Goal: Information Seeking & Learning: Learn about a topic

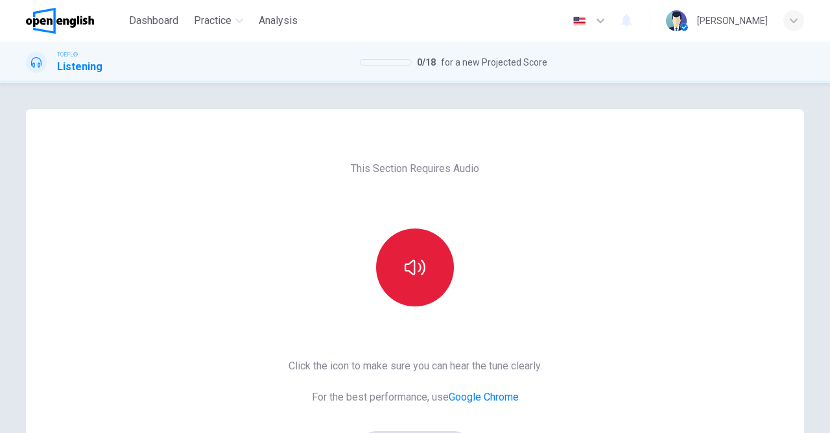
click at [415, 255] on button "button" at bounding box center [415, 267] width 78 height 78
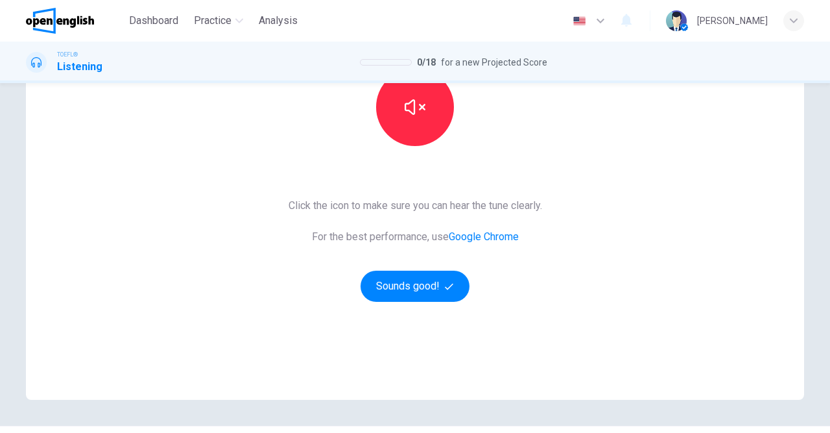
scroll to position [195, 0]
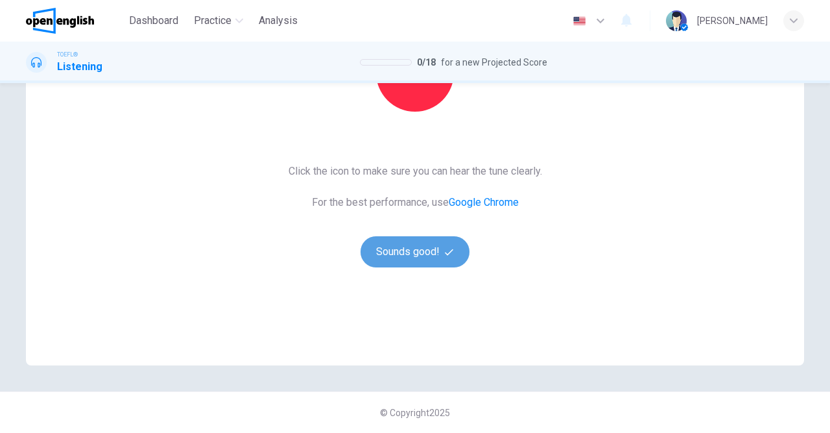
click at [431, 254] on button "Sounds good!" at bounding box center [415, 251] width 109 height 31
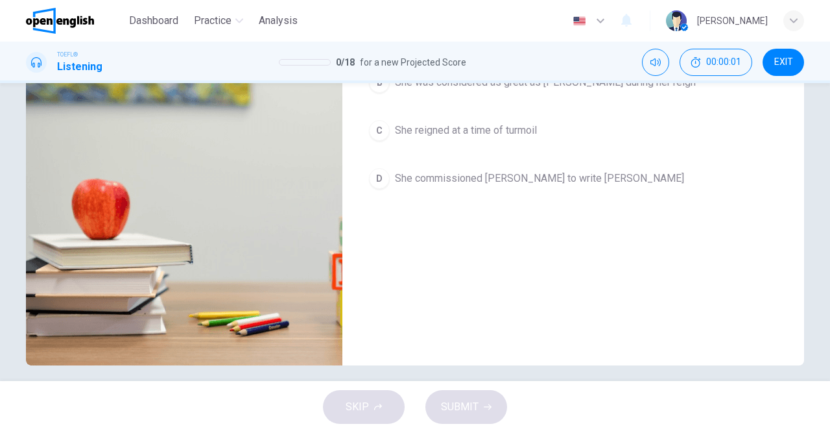
scroll to position [44, 0]
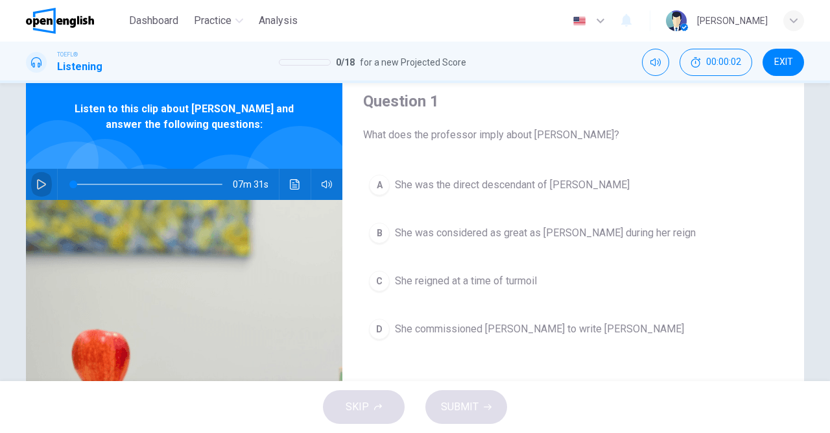
click at [45, 186] on icon "button" at bounding box center [41, 184] width 10 height 10
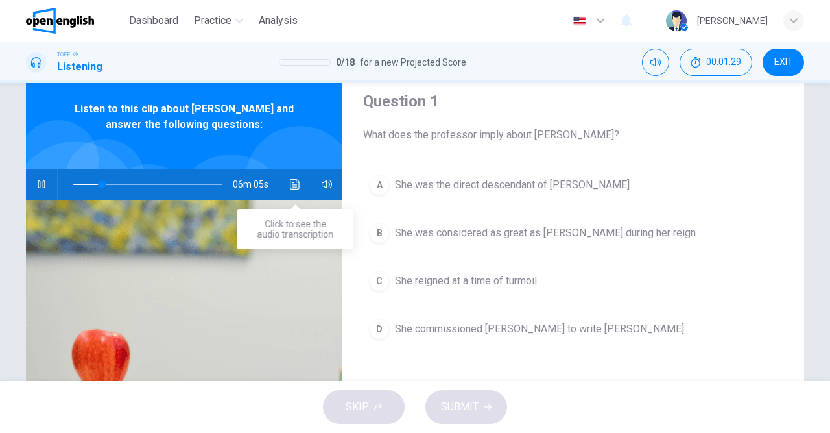
click at [295, 184] on icon "Click to see the audio transcription" at bounding box center [295, 184] width 10 height 10
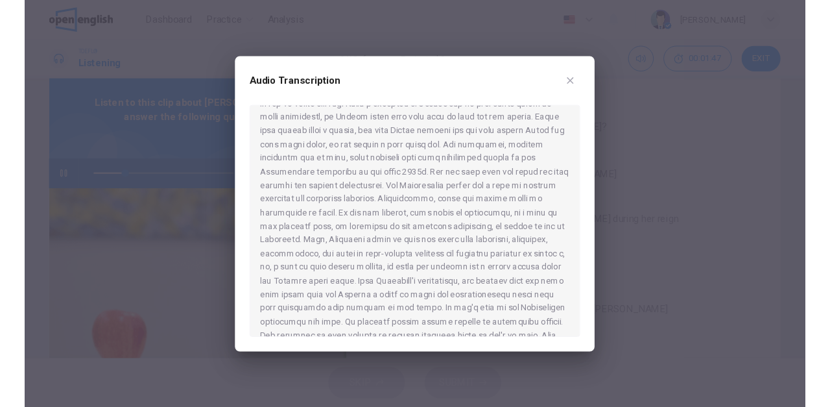
scroll to position [0, 0]
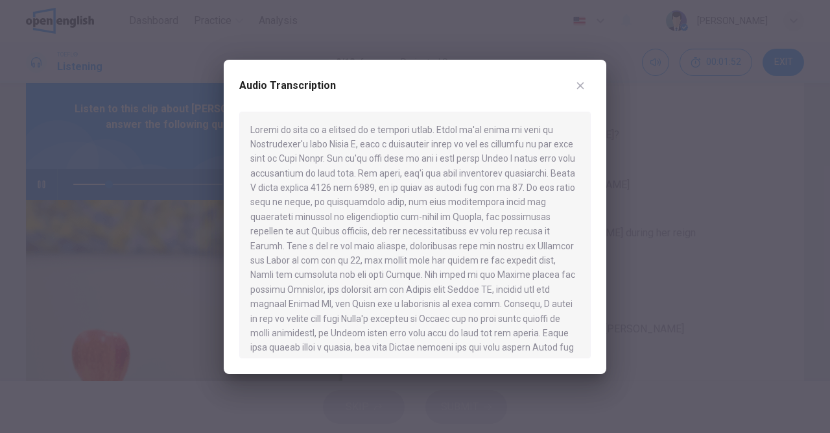
type input "**"
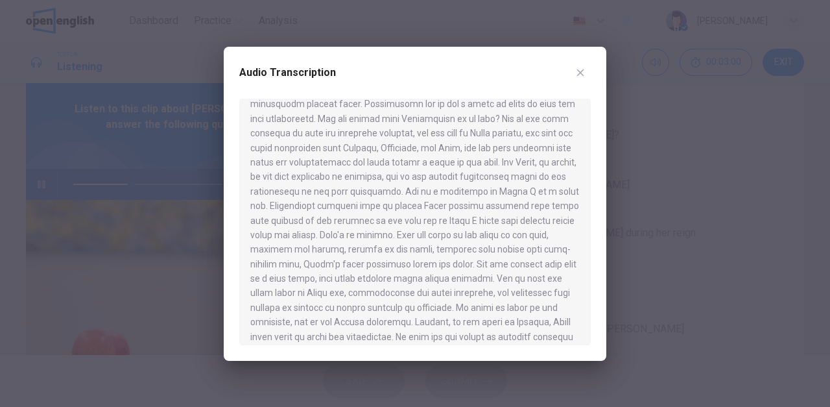
scroll to position [923, 0]
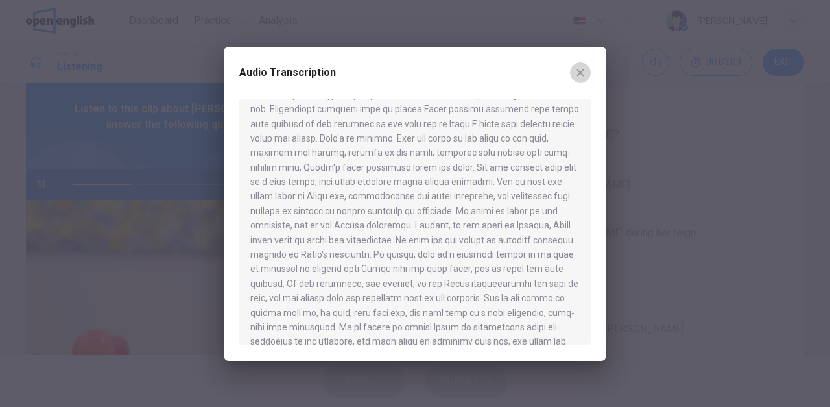
click at [582, 72] on icon "button" at bounding box center [580, 72] width 10 height 10
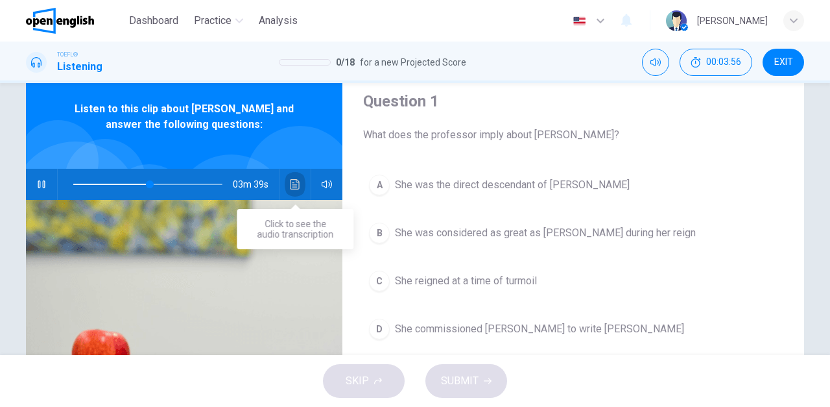
click at [295, 182] on icon "Click to see the audio transcription" at bounding box center [295, 184] width 10 height 10
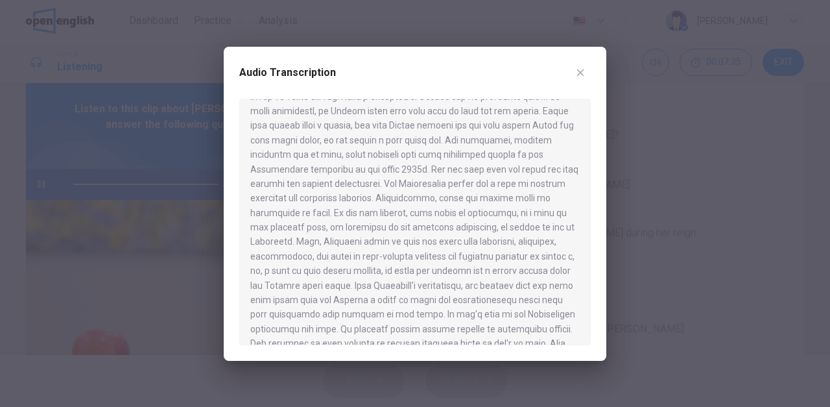
scroll to position [0, 0]
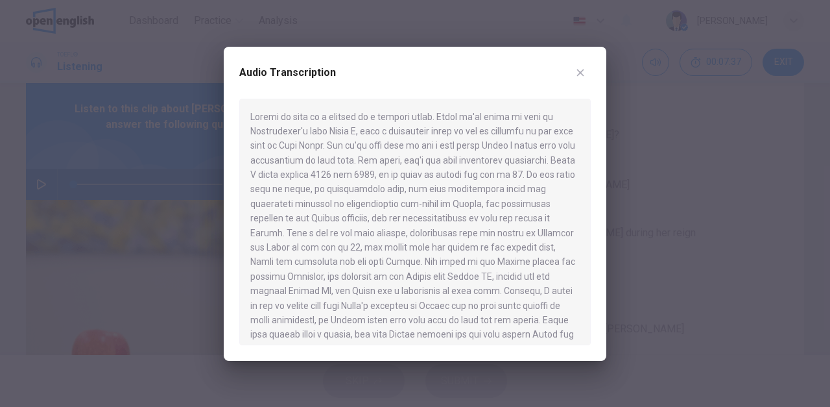
click at [581, 73] on icon "button" at bounding box center [580, 72] width 10 height 10
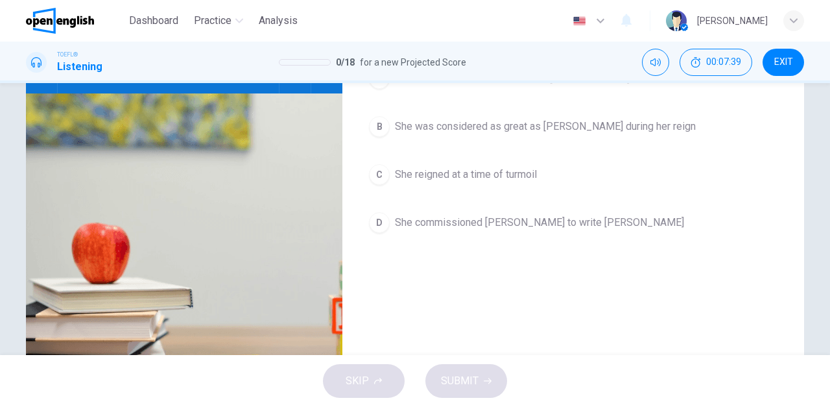
scroll to position [75, 0]
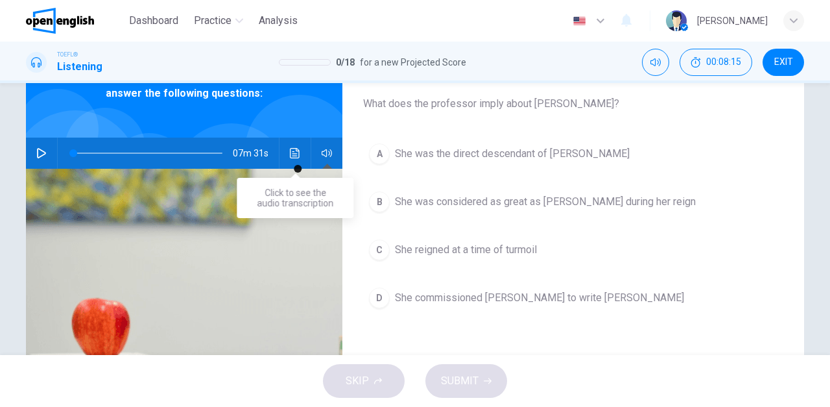
click at [295, 154] on icon "Click to see the audio transcription" at bounding box center [295, 153] width 10 height 10
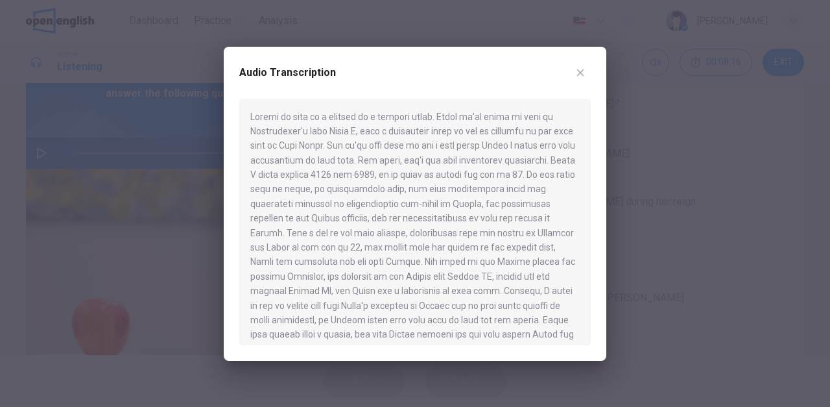
click at [389, 142] on div at bounding box center [415, 222] width 352 height 247
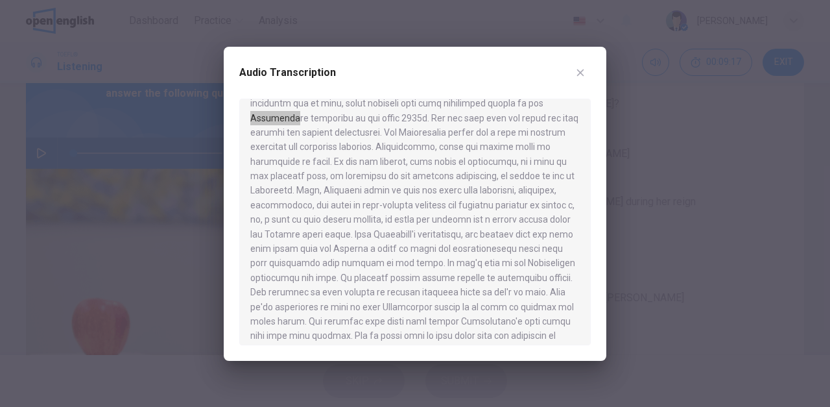
scroll to position [286, 0]
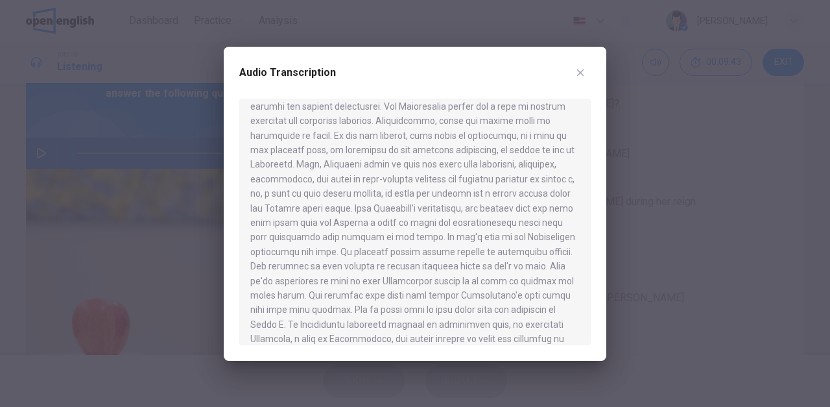
click at [580, 72] on icon "button" at bounding box center [580, 72] width 7 height 7
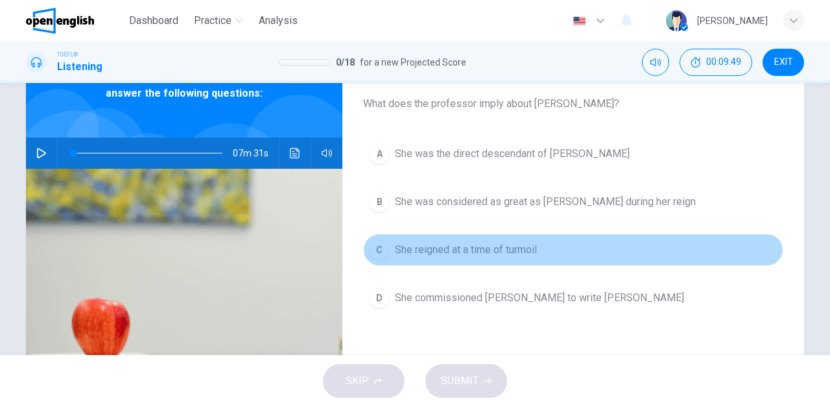
click at [490, 250] on span "She reigned at a time of turmoil" at bounding box center [466, 250] width 142 height 16
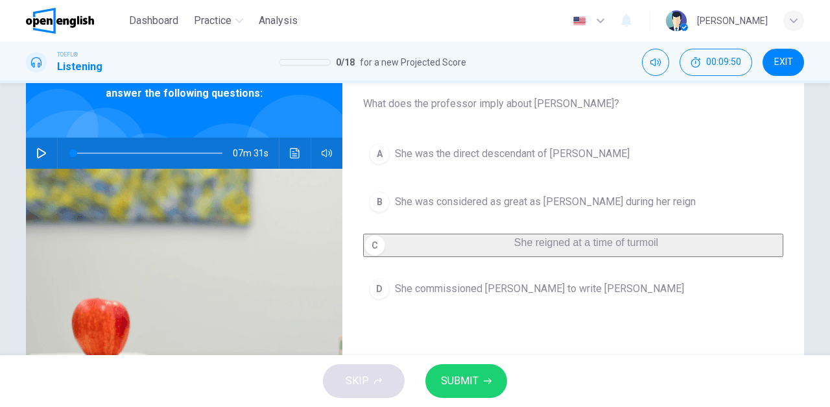
click at [465, 382] on span "SUBMIT" at bounding box center [460, 381] width 38 height 18
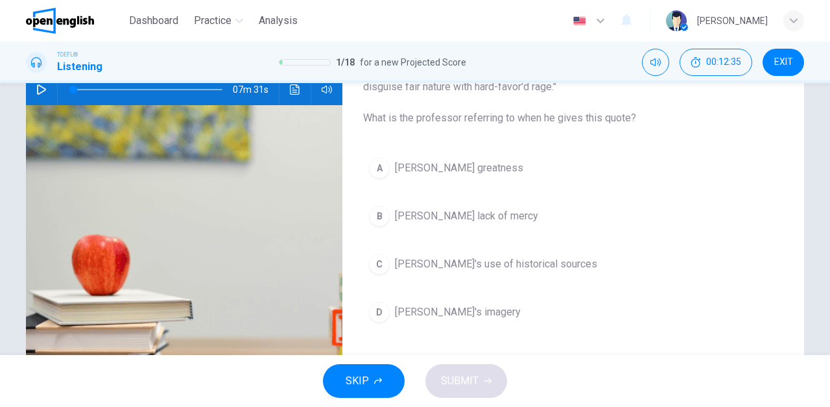
scroll to position [151, 0]
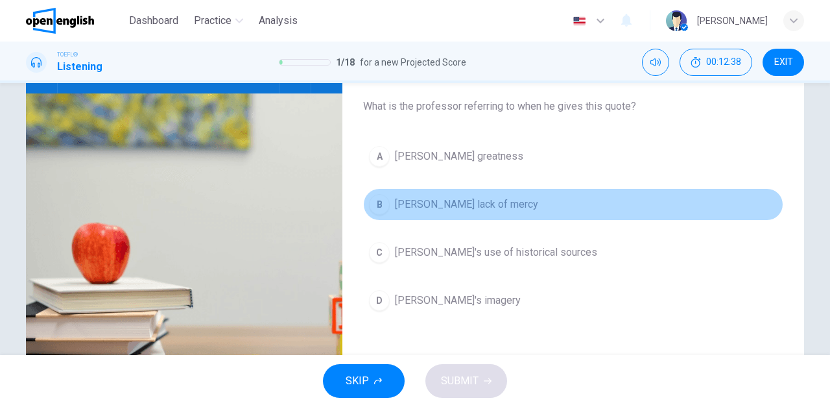
click at [464, 203] on span "[PERSON_NAME] lack of mercy" at bounding box center [466, 205] width 143 height 16
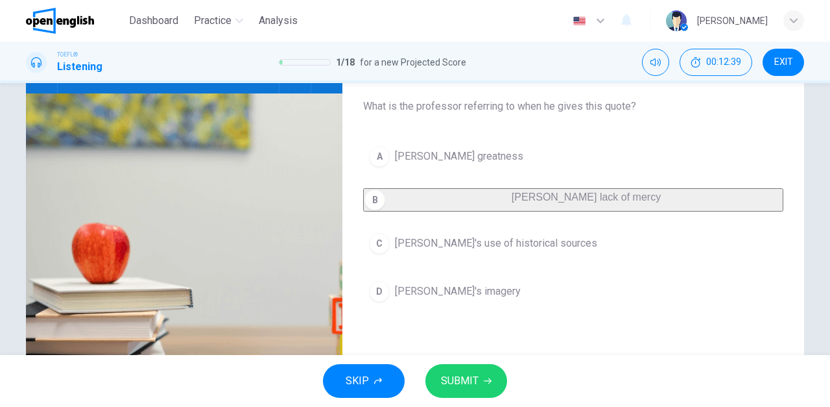
click at [461, 385] on span "SUBMIT" at bounding box center [460, 381] width 38 height 18
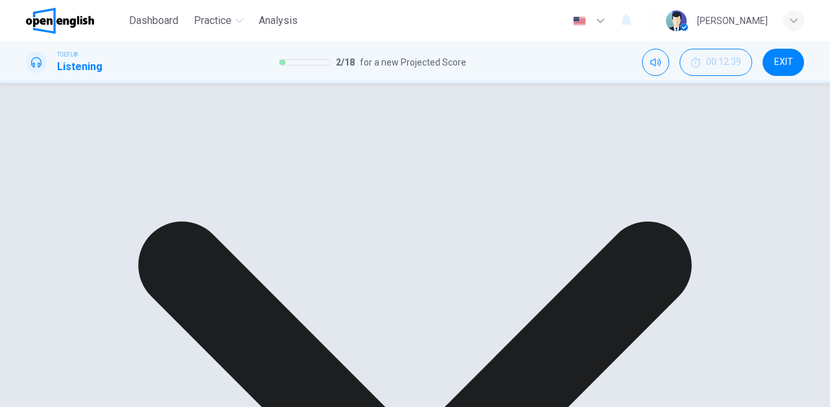
scroll to position [0, 0]
click at [297, 224] on icon "Click to see the audio transcription" at bounding box center [295, 228] width 10 height 10
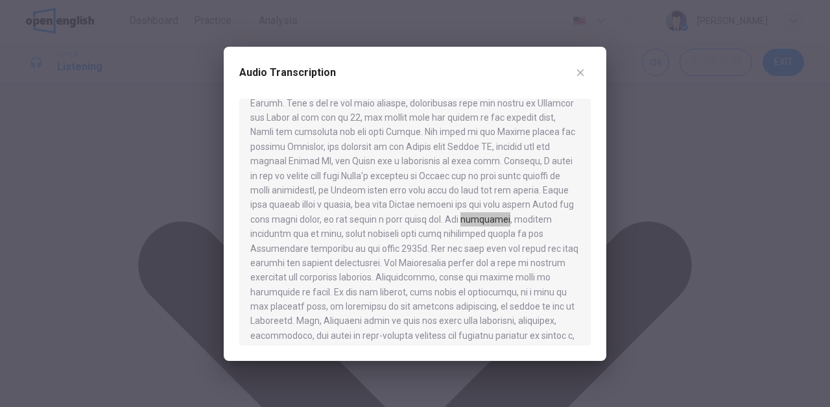
scroll to position [65, 0]
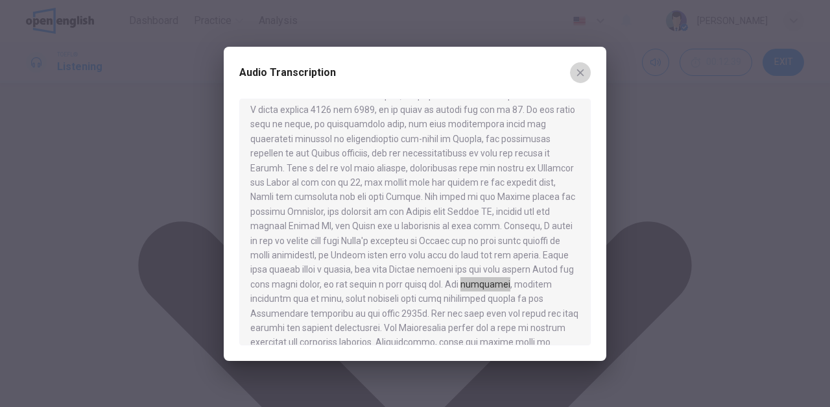
click at [581, 69] on icon "button" at bounding box center [580, 72] width 10 height 10
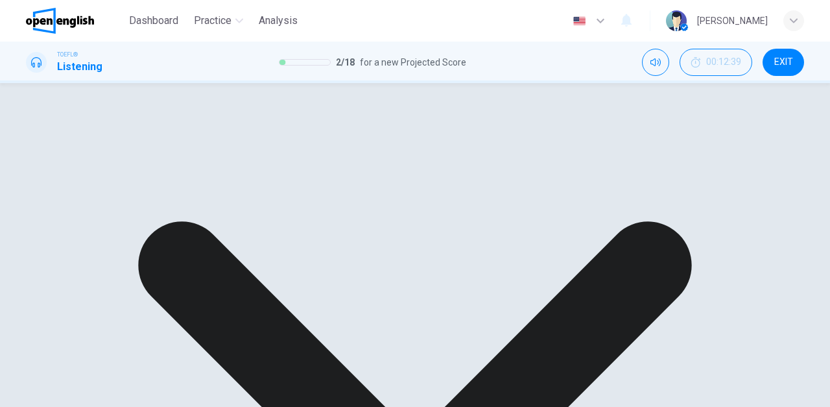
scroll to position [231, 0]
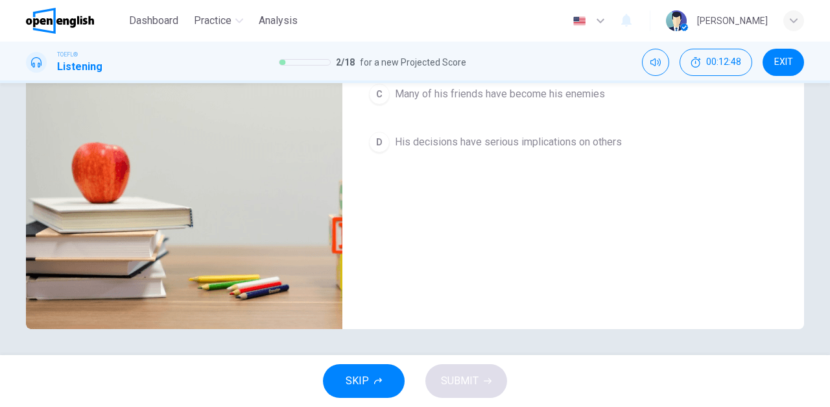
scroll to position [0, 0]
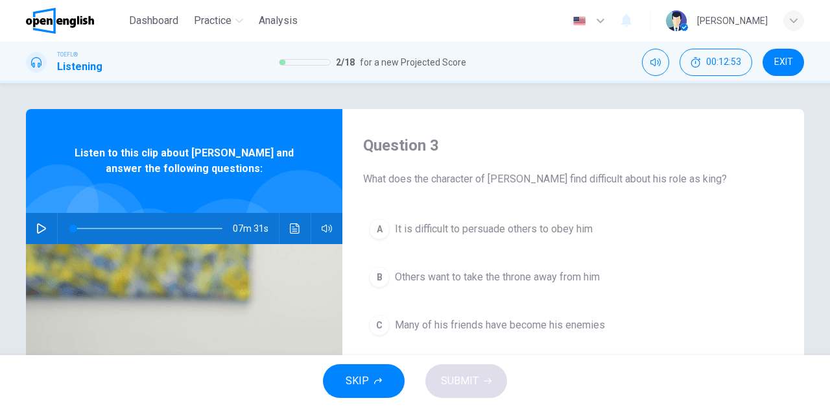
click at [40, 229] on icon "button" at bounding box center [41, 228] width 10 height 10
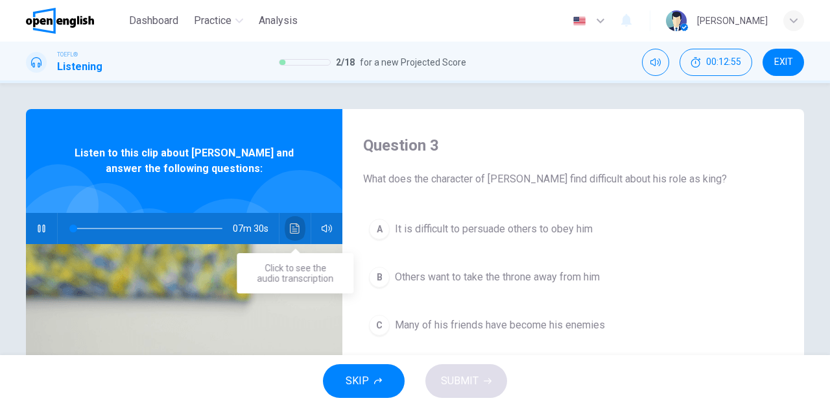
click at [298, 226] on icon "Click to see the audio transcription" at bounding box center [295, 228] width 10 height 10
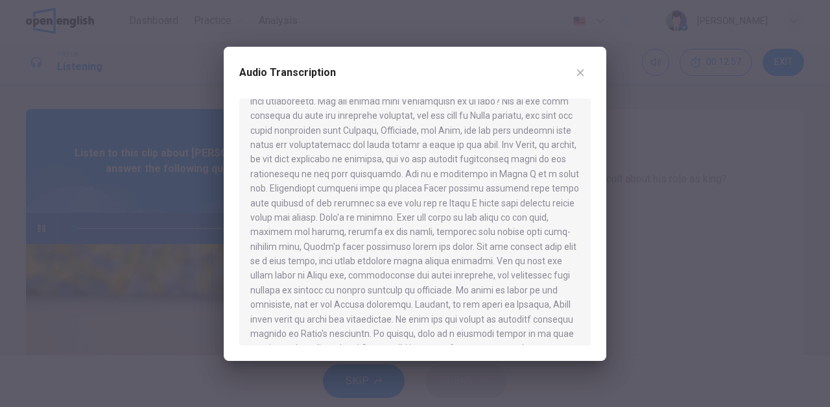
scroll to position [923, 0]
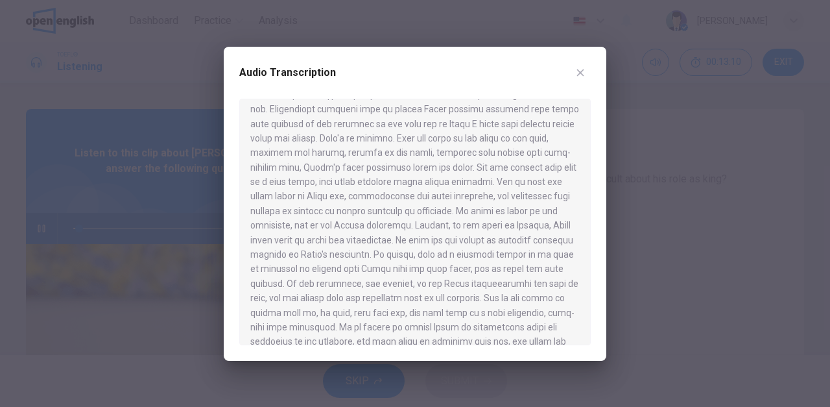
click at [583, 72] on icon "button" at bounding box center [580, 72] width 10 height 10
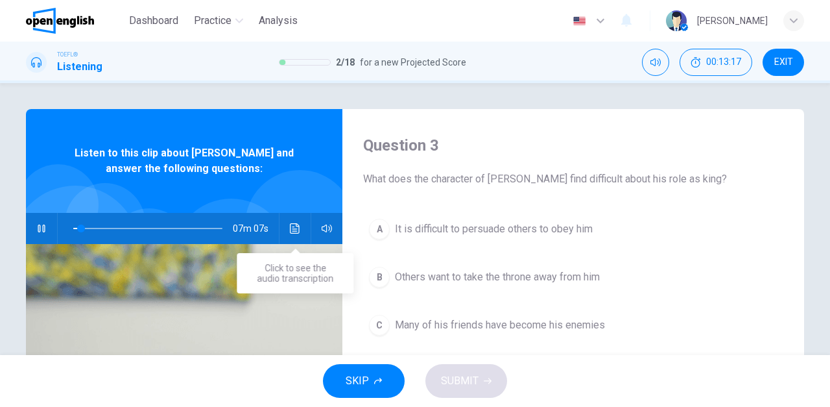
click at [293, 228] on icon "Click to see the audio transcription" at bounding box center [295, 228] width 10 height 10
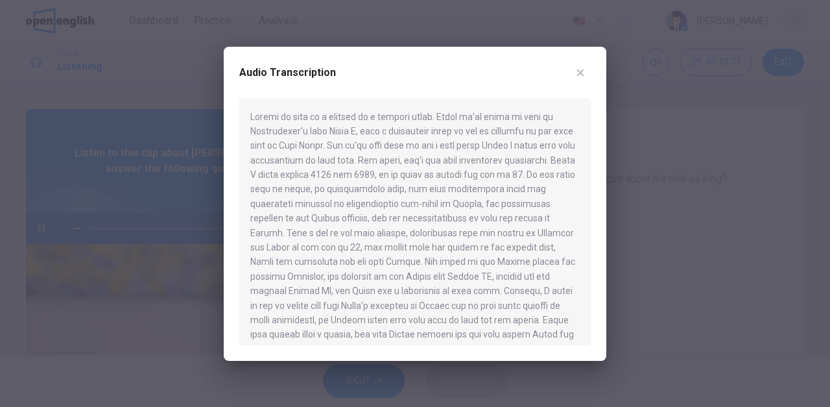
click at [583, 71] on icon "button" at bounding box center [580, 72] width 10 height 10
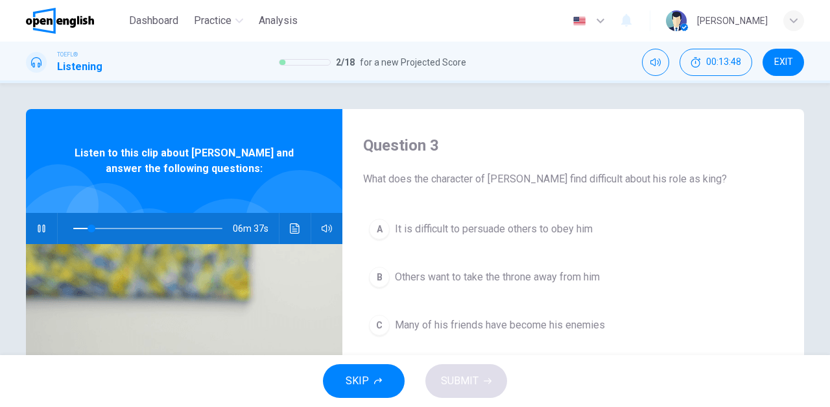
scroll to position [75, 0]
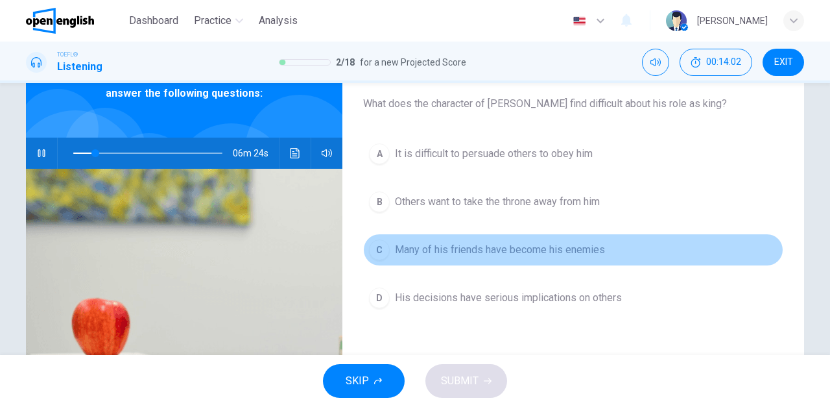
click at [434, 246] on span "Many of his friends have become his enemies" at bounding box center [500, 250] width 210 height 16
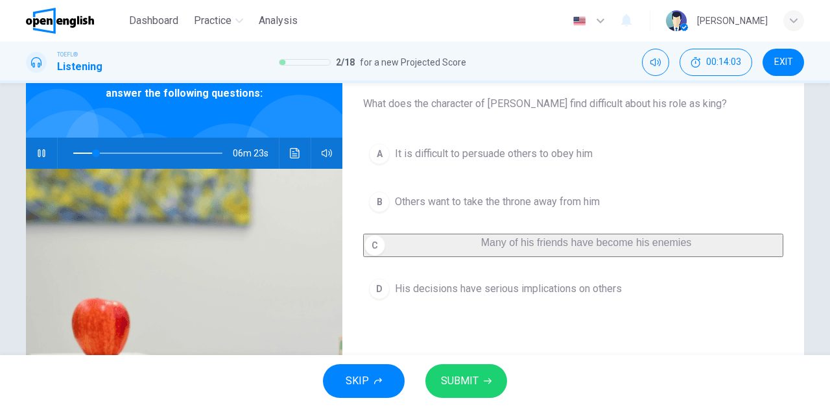
click at [484, 383] on icon "button" at bounding box center [488, 381] width 8 height 8
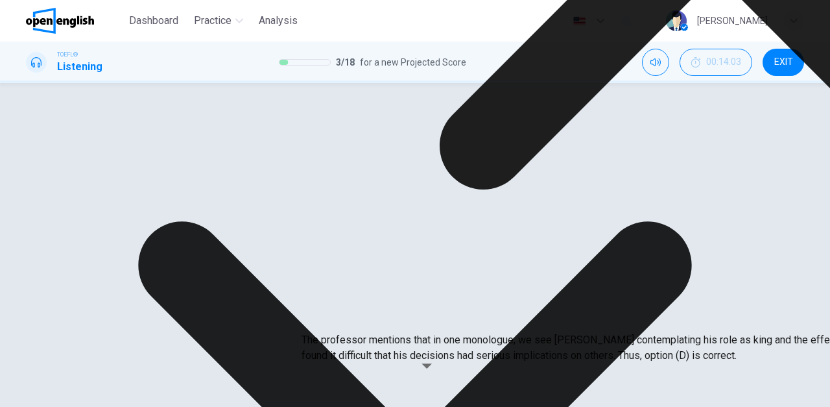
click at [573, 304] on div "A It is difficult to persuade others to obey him B Others want to take the thro…" at bounding box center [573, 221] width 420 height 166
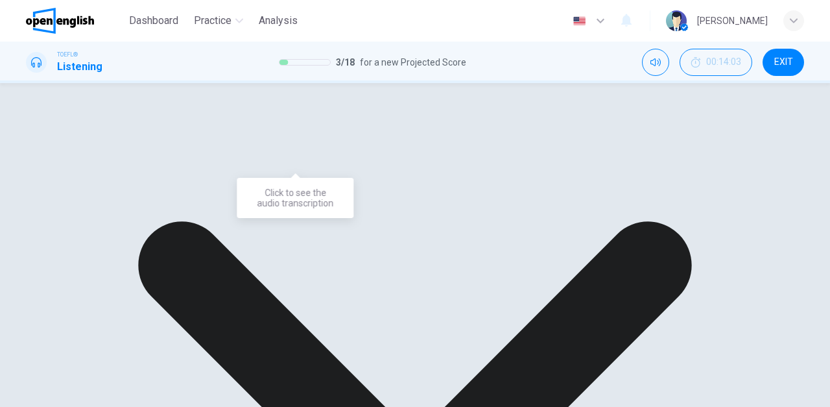
click at [296, 151] on icon "Click to see the audio transcription" at bounding box center [295, 153] width 10 height 10
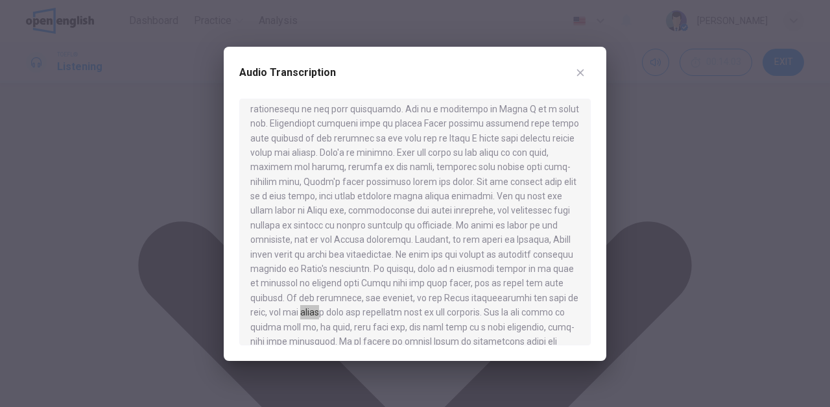
scroll to position [923, 0]
click at [581, 73] on icon "button" at bounding box center [580, 72] width 7 height 7
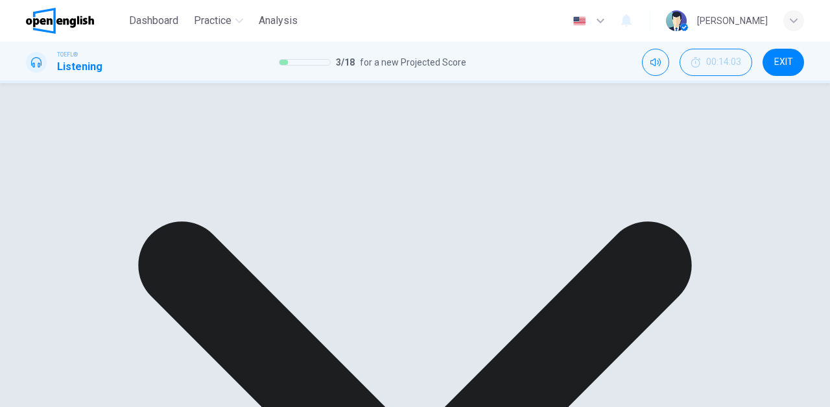
scroll to position [231, 0]
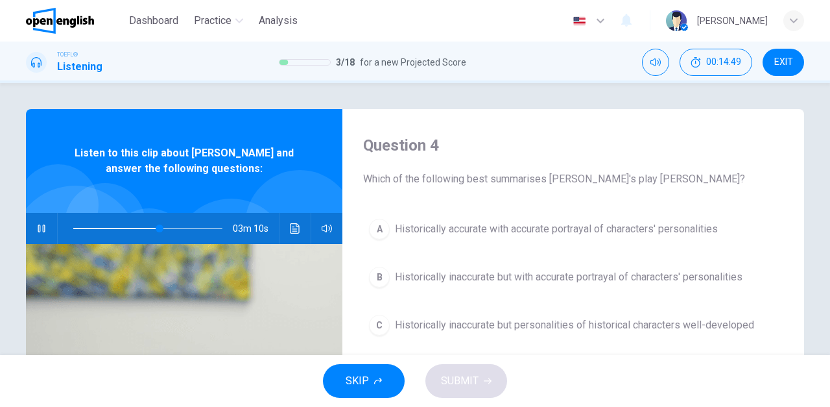
scroll to position [75, 0]
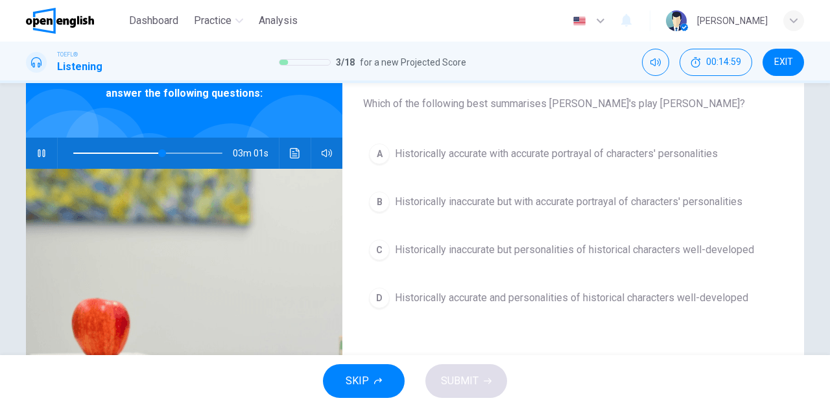
click at [585, 293] on span "Historically accurate and personalities of historical characters well-developed" at bounding box center [572, 298] width 354 height 16
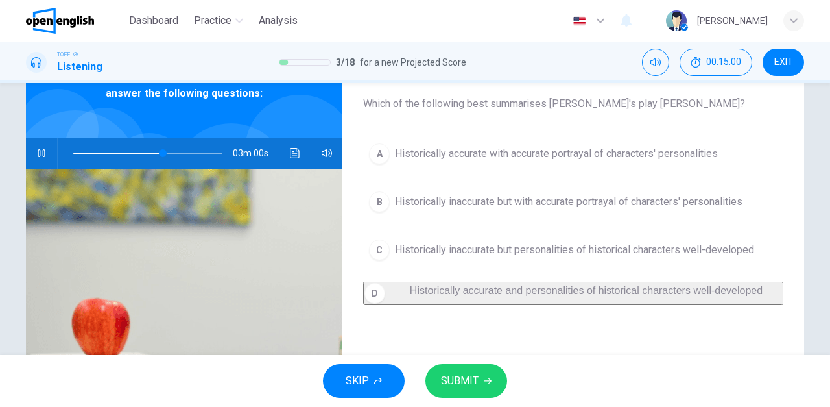
click at [465, 376] on span "SUBMIT" at bounding box center [460, 381] width 38 height 18
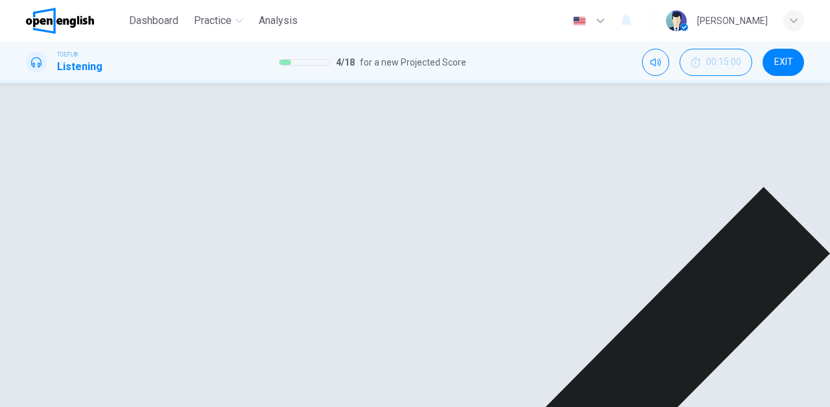
type input "**"
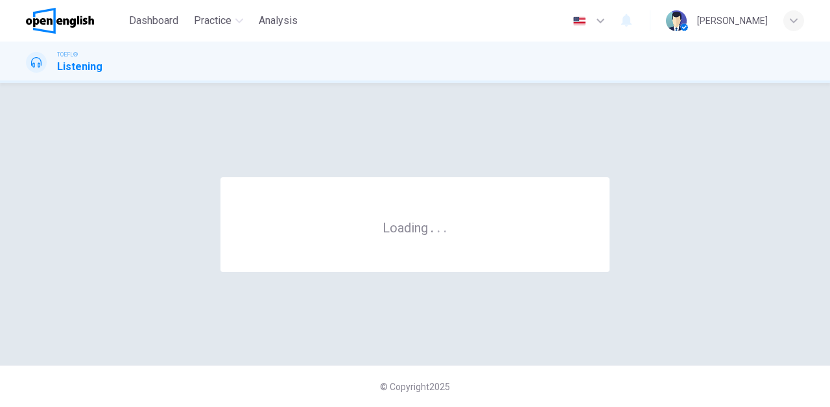
scroll to position [0, 0]
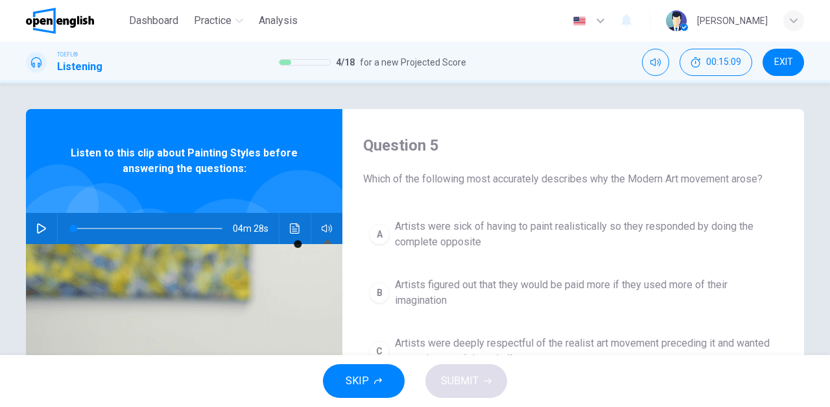
click at [324, 227] on icon "button" at bounding box center [327, 228] width 10 height 10
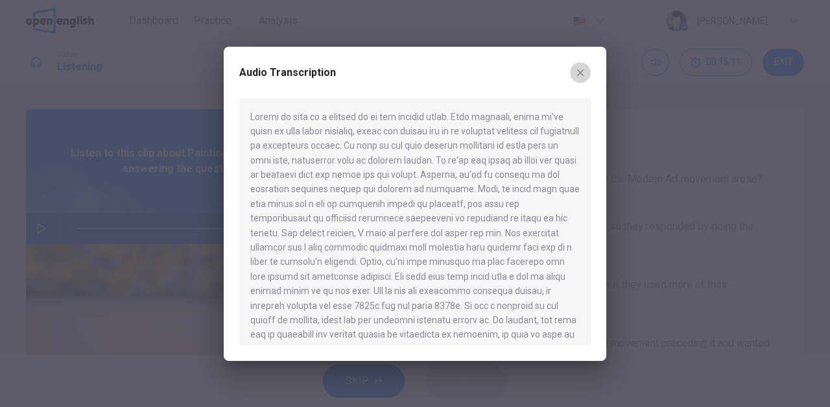
drag, startPoint x: 585, startPoint y: 69, endPoint x: 570, endPoint y: 68, distance: 14.3
click at [582, 69] on icon "button" at bounding box center [580, 72] width 10 height 10
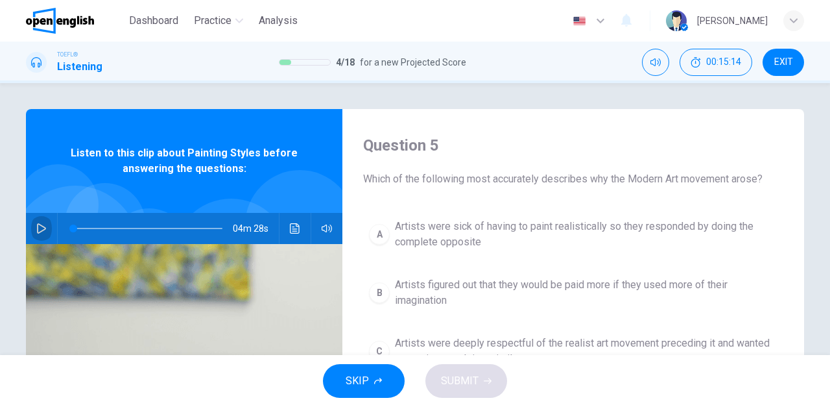
click at [36, 225] on icon "button" at bounding box center [41, 228] width 10 height 10
click at [328, 225] on icon "button" at bounding box center [327, 228] width 10 height 10
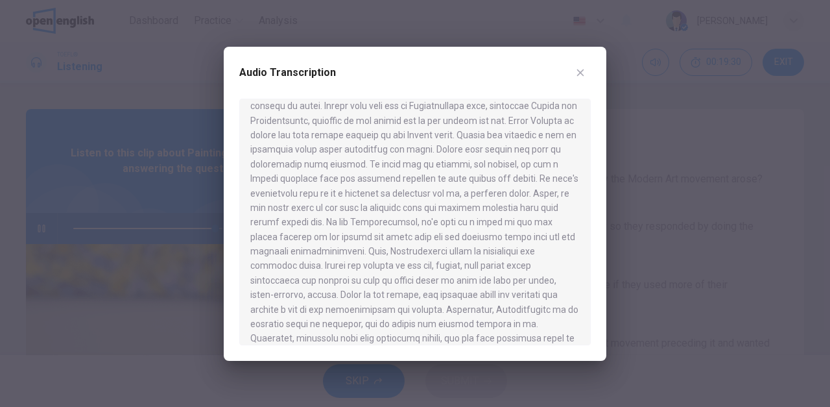
scroll to position [559, 0]
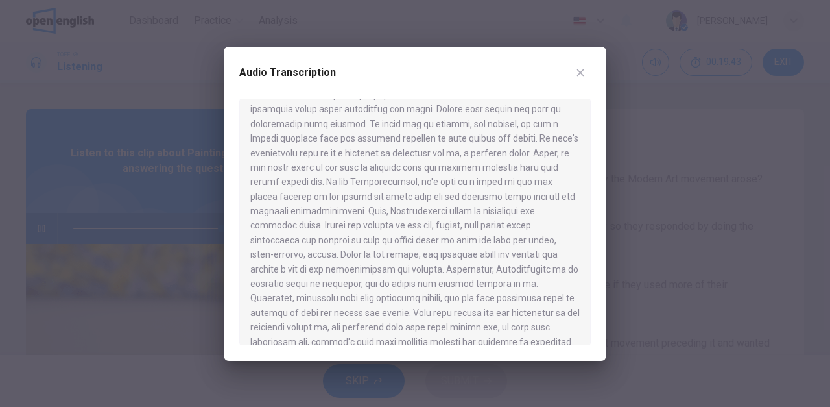
type input "*"
click at [581, 75] on icon "button" at bounding box center [580, 72] width 10 height 10
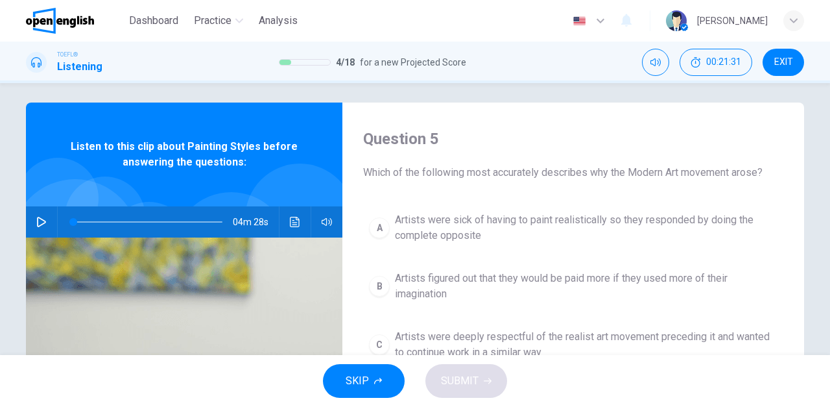
scroll to position [0, 0]
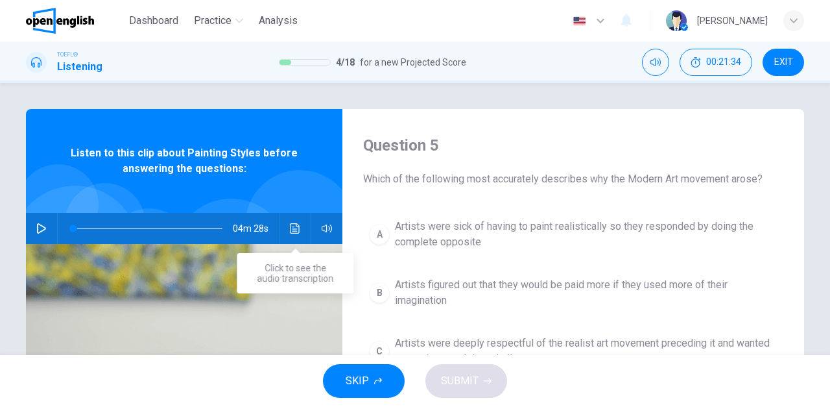
click at [293, 229] on icon "Click to see the audio transcription" at bounding box center [295, 228] width 10 height 10
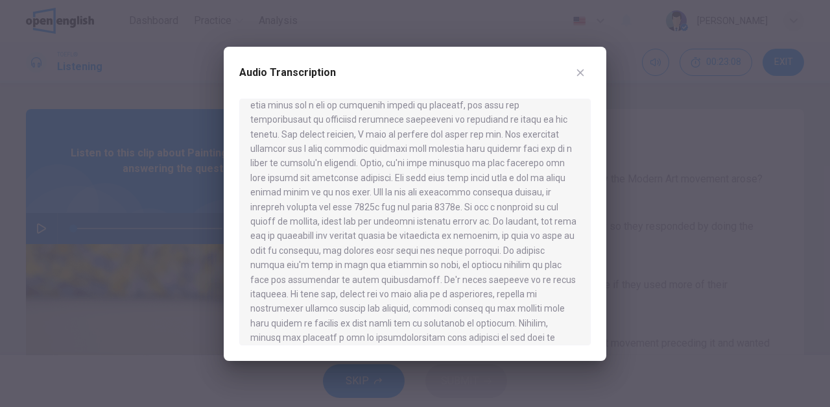
scroll to position [65, 0]
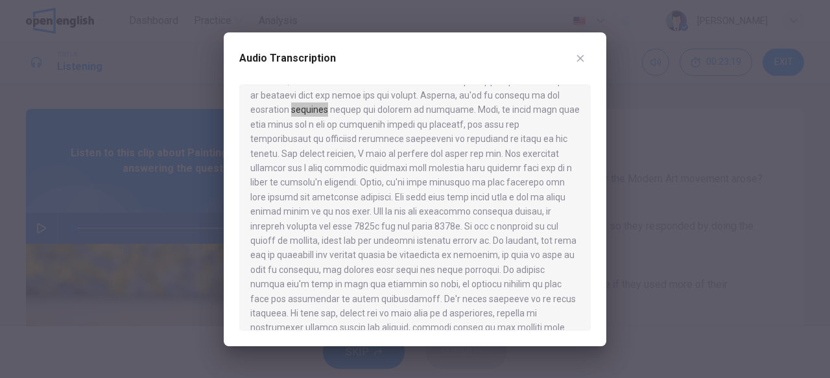
click at [579, 84] on div "Audio Transcription" at bounding box center [415, 66] width 352 height 36
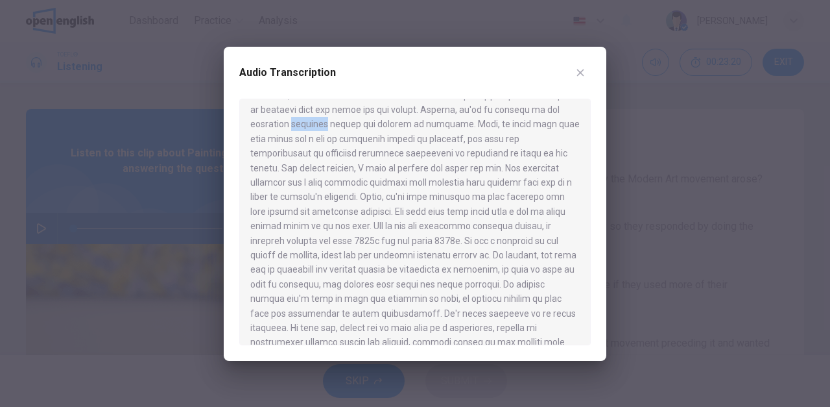
click at [581, 72] on icon "button" at bounding box center [580, 72] width 7 height 7
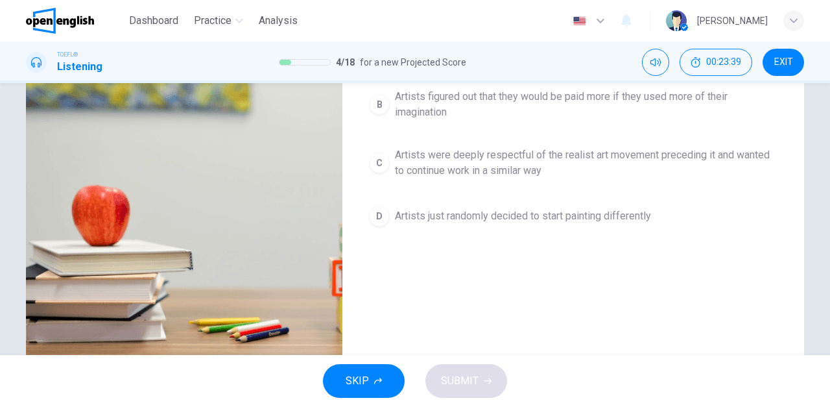
scroll to position [151, 0]
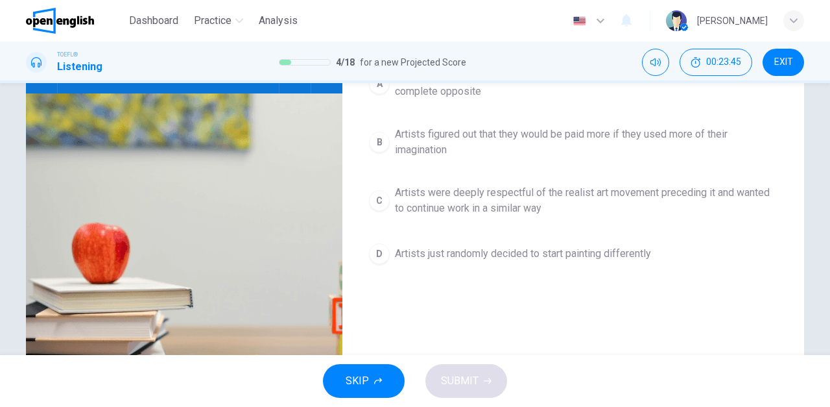
click at [563, 205] on span "Artists were deeply respectful of the realist art movement preceding it and wan…" at bounding box center [586, 200] width 383 height 31
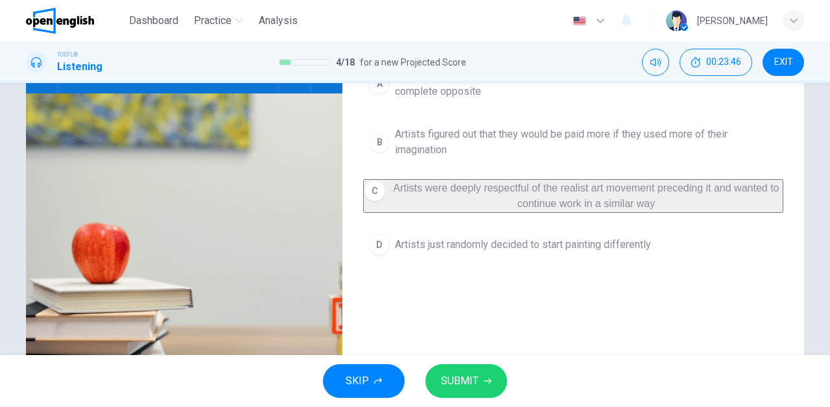
click at [472, 378] on span "SUBMIT" at bounding box center [460, 381] width 38 height 18
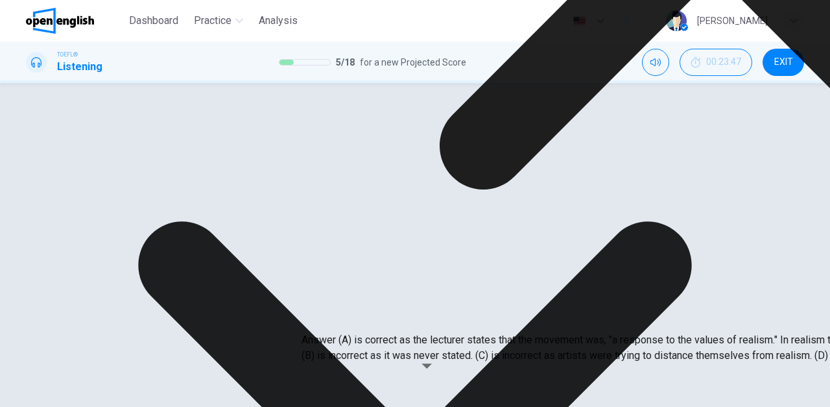
scroll to position [75, 0]
click at [295, 154] on icon "Click to see the audio transcription" at bounding box center [295, 153] width 10 height 10
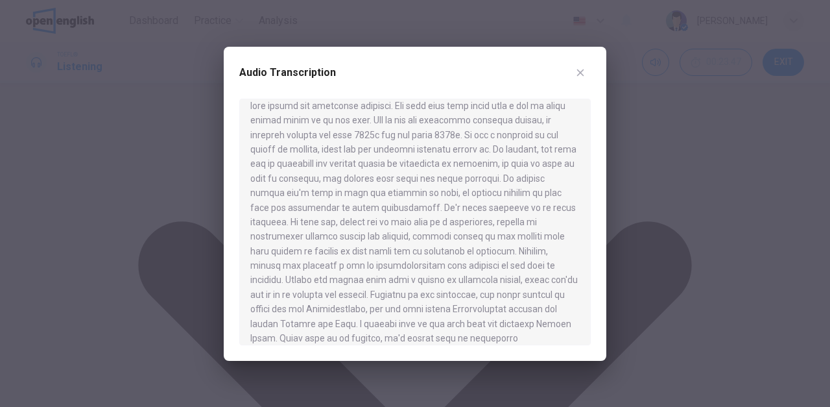
scroll to position [192, 0]
